Goal: Ask a question: Seek information or help from site administrators or community

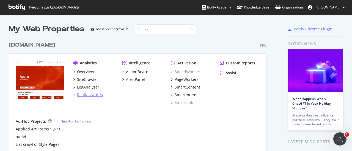
click at [80, 92] on div "RealKeywords" at bounding box center [90, 94] width 26 height 5
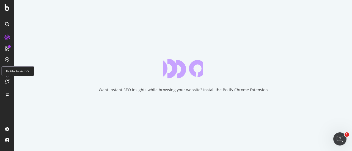
click at [10, 85] on div at bounding box center [7, 81] width 9 height 9
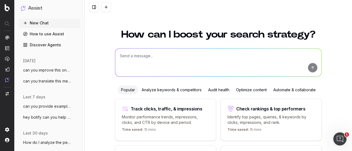
click at [133, 55] on textarea at bounding box center [218, 63] width 206 height 28
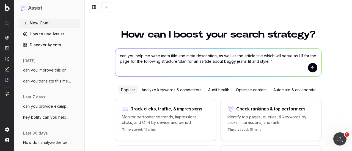
click at [285, 60] on textarea "can you help me write meta title and meta description, as well as the article t…" at bounding box center [218, 63] width 206 height 28
paste textarea "Words: [DATE]-[DATE] Main keyword: - How to style baggy jeans? (SV=1300) Suppor…"
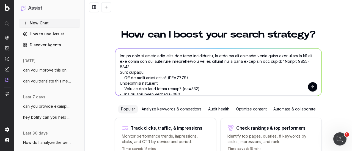
click at [211, 63] on textarea at bounding box center [218, 72] width 206 height 47
click at [208, 62] on textarea at bounding box center [218, 72] width 206 height 47
type textarea "can you help me write meta title and meta description, as well as the article t…"
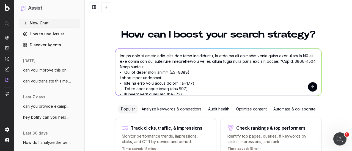
click at [275, 60] on textarea at bounding box center [218, 72] width 206 height 47
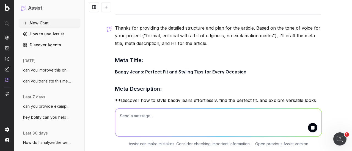
scroll to position [432, 0]
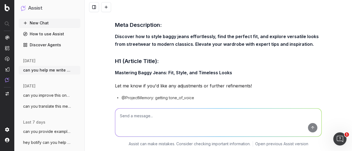
scroll to position [492, 0]
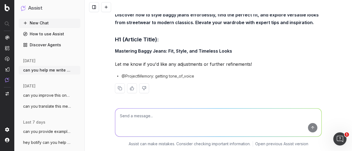
click at [227, 73] on div "Thanks for providing the detailed structure and plan for the article. Based on …" at bounding box center [218, 20] width 207 height 164
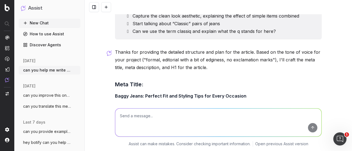
scroll to position [437, 0]
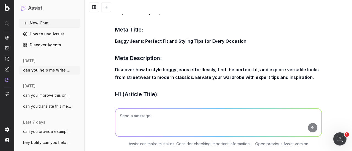
click at [144, 117] on textarea at bounding box center [218, 123] width 206 height 28
type textarea "make them conform with seo rules"
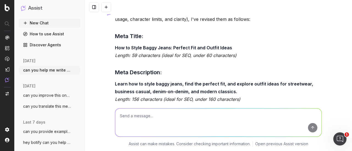
scroll to position [635, 0]
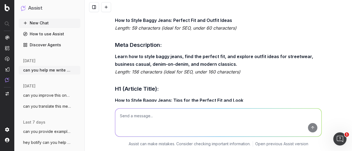
click at [159, 81] on div "To ensure the meta title, meta description, and H1 align with SEO best practice…" at bounding box center [218, 68] width 207 height 177
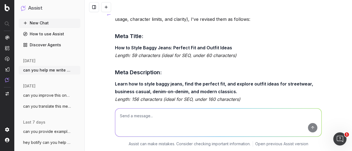
scroll to position [580, 0]
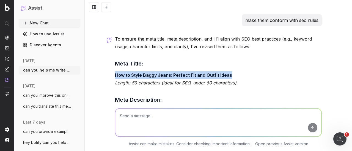
drag, startPoint x: 227, startPoint y: 75, endPoint x: 108, endPoint y: 73, distance: 119.2
click at [108, 73] on div "can you help me write meta title and meta description, as well as the article t…" at bounding box center [218, 75] width 267 height 151
copy strong "How to Style Baggy Jeans: Perfect Fit and Outfit Ideas"
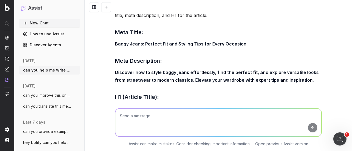
scroll to position [443, 0]
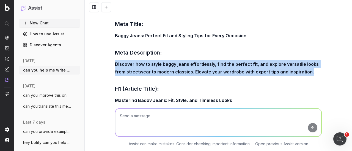
drag, startPoint x: 309, startPoint y: 71, endPoint x: 99, endPoint y: 61, distance: 210.3
click at [99, 61] on div "can you help me write meta title and meta description, as well as the article t…" at bounding box center [218, 75] width 267 height 151
copy strong "Discover how to style baggy jeans effortlessly, find the perfect fit, and explo…"
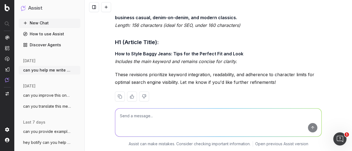
scroll to position [690, 0]
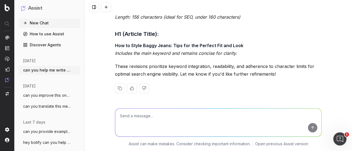
click at [167, 116] on textarea at bounding box center [218, 123] width 206 height 28
paste textarea "Discover how to style baggy jeans effortlessly, find the perfect fit, and explo…"
type textarea "can you shorten this under 158 characters:Discover how to style baggy jeans eff…"
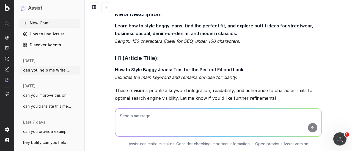
scroll to position [794, 0]
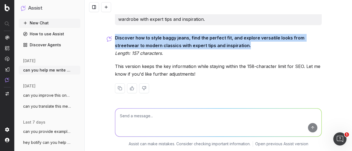
drag, startPoint x: 245, startPoint y: 45, endPoint x: 113, endPoint y: 38, distance: 132.6
click at [115, 38] on p "Discover how to style baggy jeans, find the perfect fit, and explore versatile …" at bounding box center [218, 45] width 207 height 23
copy strong "Discover how to style baggy jeans, find the perfect fit, and explore versatile …"
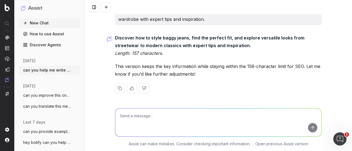
click at [228, 114] on textarea at bounding box center [218, 123] width 206 height 28
type textarea "what do you think of this"
paste textarea "Meta Title: How to Style Baggy Jeans: Perfect Fit and Outfit Ideas Meta Descrip…"
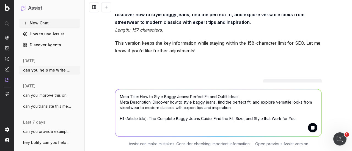
scroll to position [849, 0]
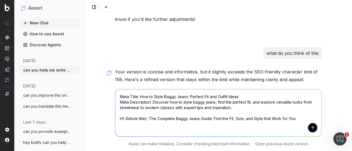
type textarea "Meta Title: How to Style Baggy Jeans: Perfect Fit and Outfit Ideas Meta Descrip…"
click at [312, 127] on button "submit" at bounding box center [312, 127] width 9 height 9
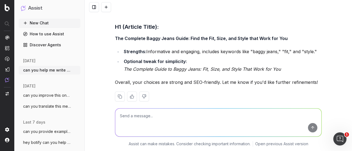
scroll to position [1223, 0]
